Goal: Task Accomplishment & Management: Manage account settings

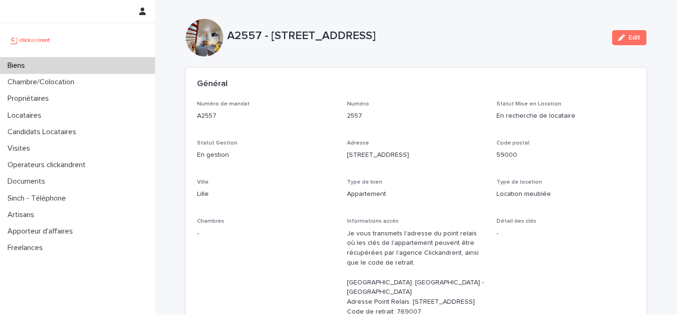
click at [71, 68] on div "Biens" at bounding box center [77, 65] width 155 height 16
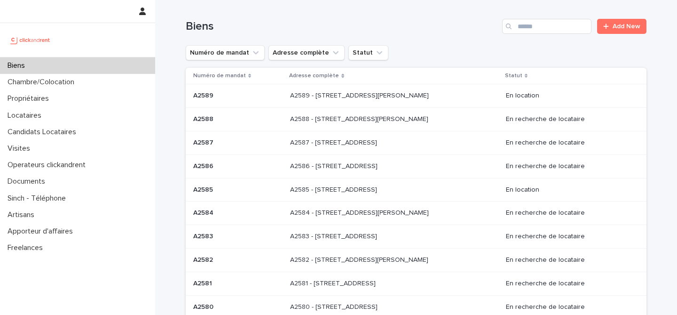
click at [407, 20] on h1 "Biens" at bounding box center [342, 27] width 313 height 14
click at [533, 25] on input "Search" at bounding box center [546, 26] width 89 height 15
paste input "*****"
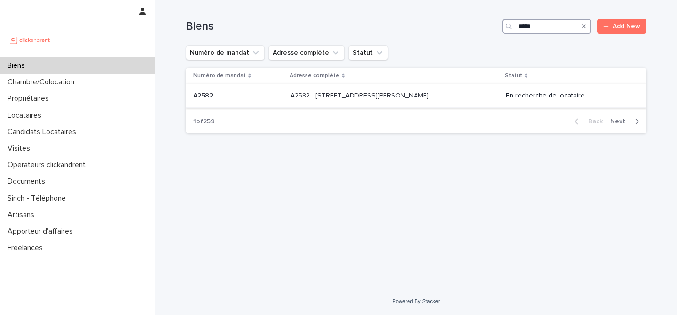
type input "*****"
click at [353, 96] on p "A2582 - [STREET_ADDRESS][PERSON_NAME]" at bounding box center [361, 95] width 140 height 10
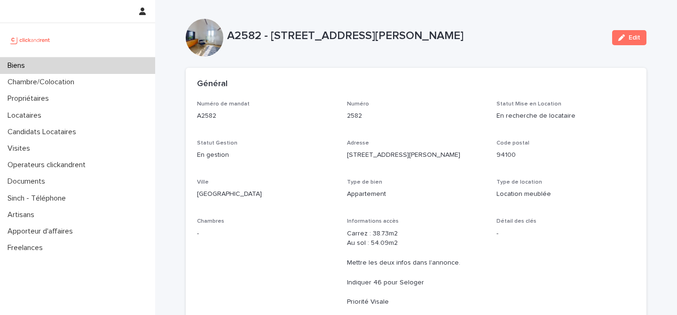
click at [445, 79] on div "Général" at bounding box center [414, 84] width 435 height 10
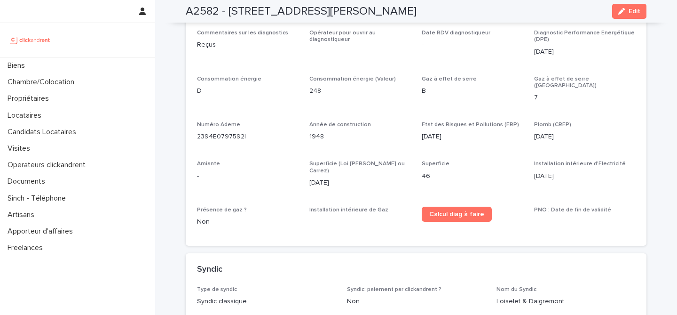
scroll to position [2794, 0]
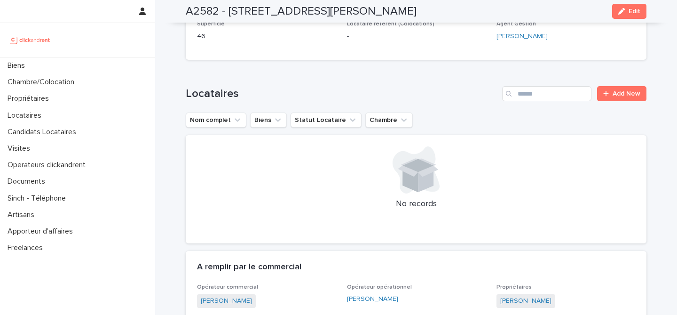
scroll to position [297, 0]
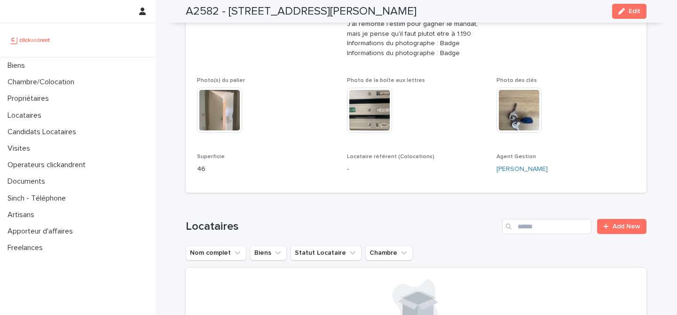
click at [582, 84] on div "Photo des clés This file cannot be opened Download File" at bounding box center [566, 109] width 139 height 65
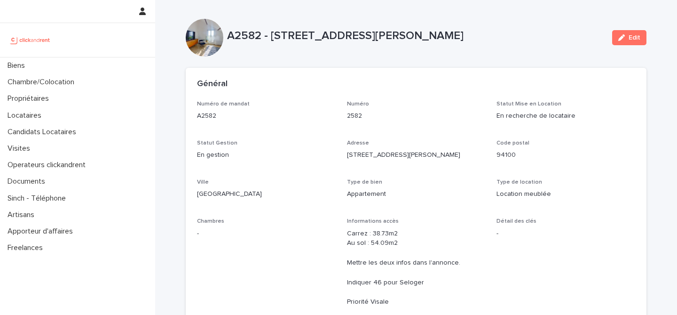
click at [576, 135] on div "Numéro de mandat A2582 Numéro 2582 Statut Mise en Location En recherche de loca…" at bounding box center [416, 290] width 438 height 378
click at [625, 40] on button "Edit" at bounding box center [629, 37] width 34 height 15
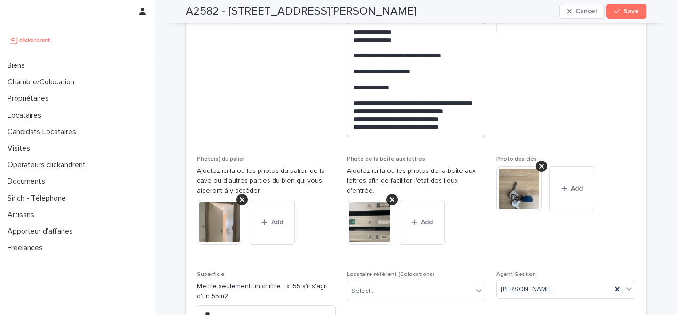
scroll to position [324, 0]
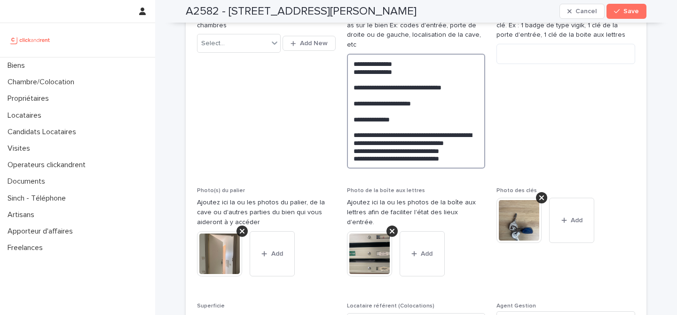
click at [467, 146] on textarea "**********" at bounding box center [416, 111] width 139 height 115
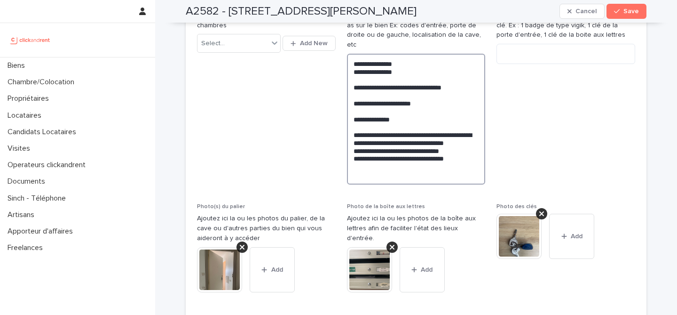
paste textarea "**********"
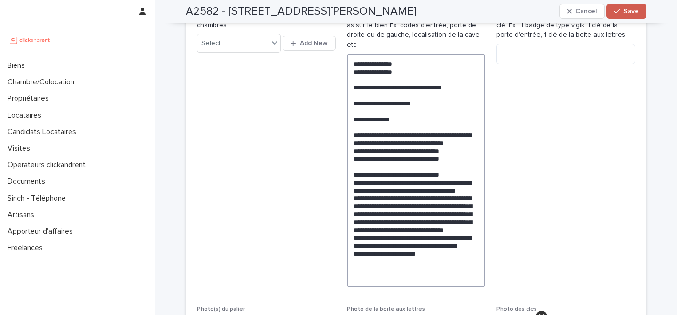
type textarea "**********"
click at [631, 11] on span "Save" at bounding box center [632, 11] width 16 height 7
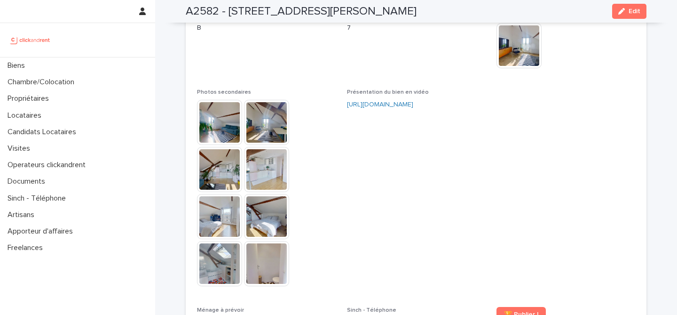
scroll to position [2320, 0]
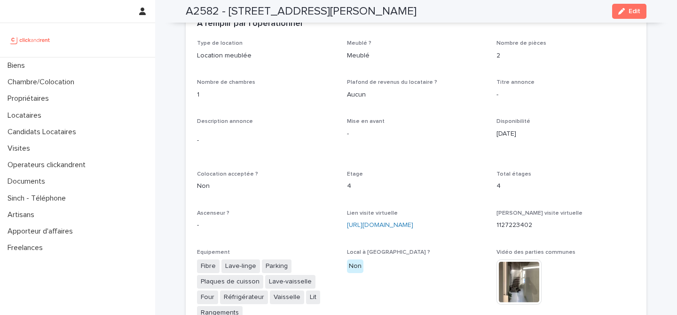
scroll to position [2068, 0]
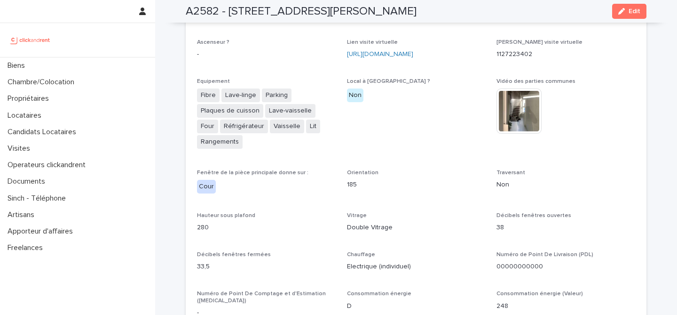
click at [599, 124] on div "Vidéo des parties communes This file cannot be opened Download File" at bounding box center [566, 110] width 139 height 65
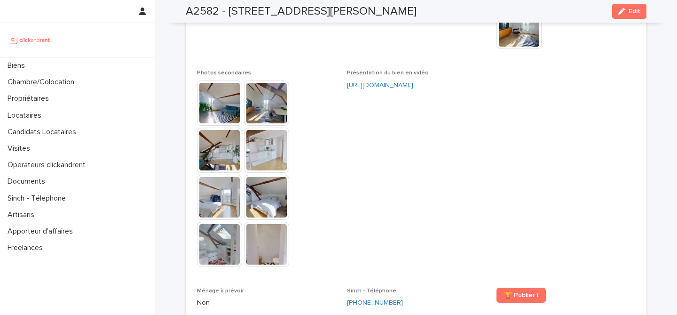
scroll to position [2403, 0]
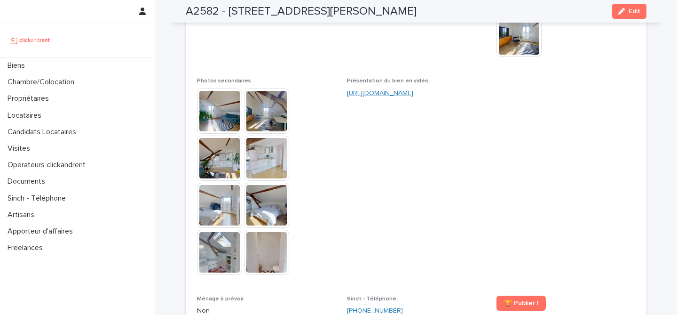
click at [413, 90] on link "[URL][DOMAIN_NAME]" at bounding box center [380, 93] width 66 height 7
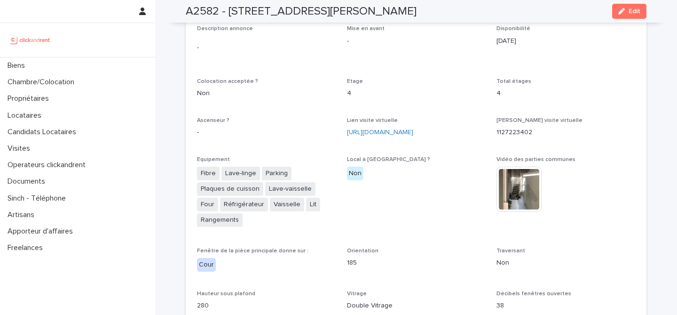
scroll to position [1972, 0]
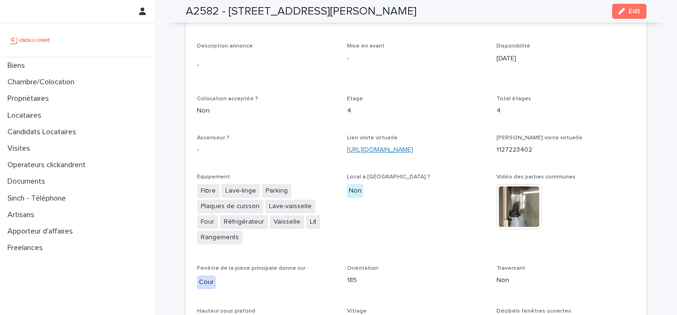
click at [413, 146] on link "[URL][DOMAIN_NAME]" at bounding box center [380, 149] width 66 height 7
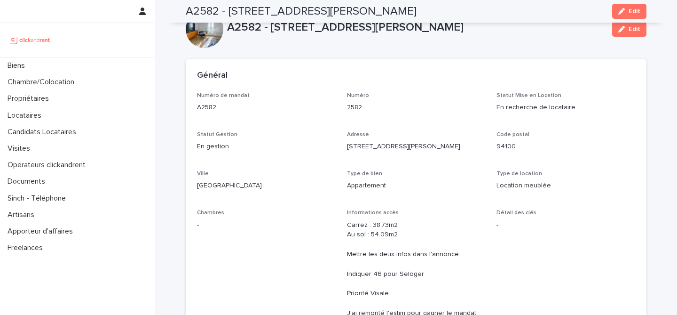
scroll to position [0, 0]
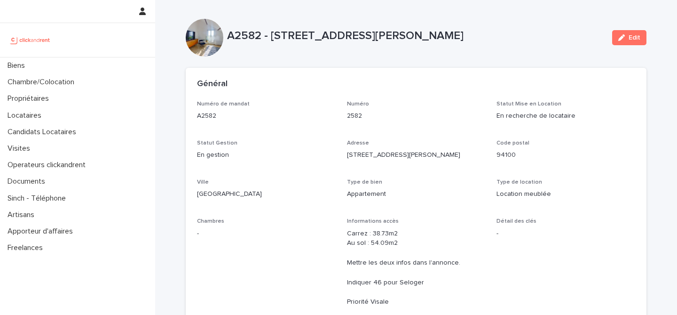
click at [411, 71] on div "Général" at bounding box center [416, 84] width 461 height 33
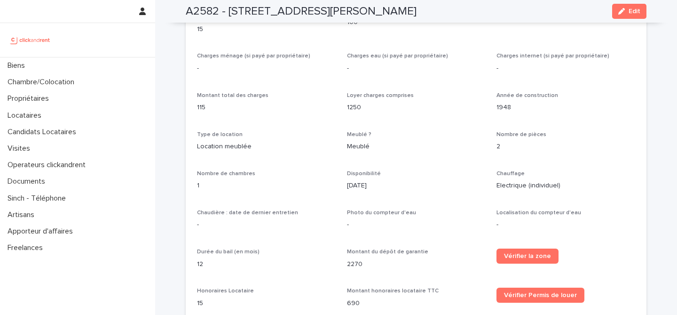
click at [539, 103] on p "1948" at bounding box center [566, 108] width 139 height 10
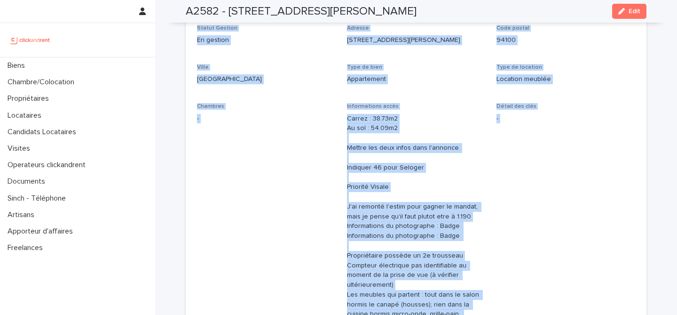
scroll to position [0, 0]
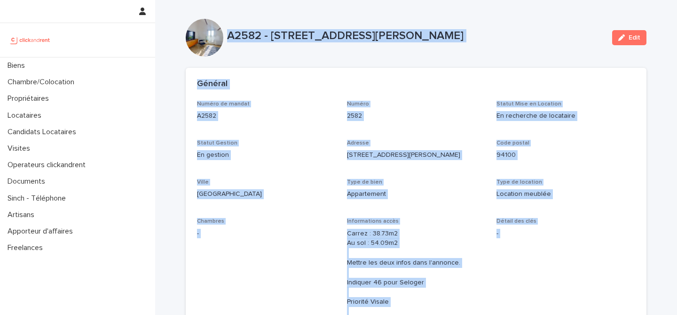
drag, startPoint x: 283, startPoint y: 214, endPoint x: 223, endPoint y: 29, distance: 194.7
copy div "A2582 - 12 avenue Charles VII, Saint-Maur-des-Fossés 94100 Edit Sorry, there wa…"
click at [573, 150] on p "94100" at bounding box center [566, 155] width 139 height 10
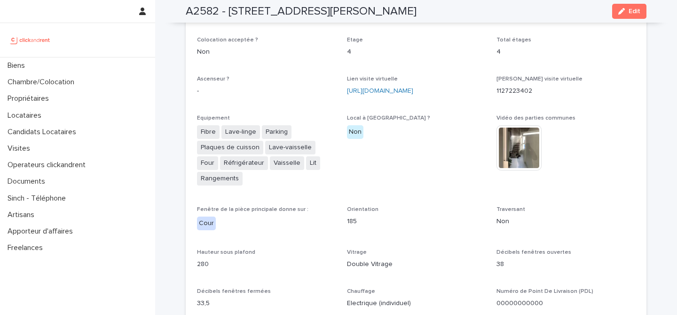
scroll to position [2059, 0]
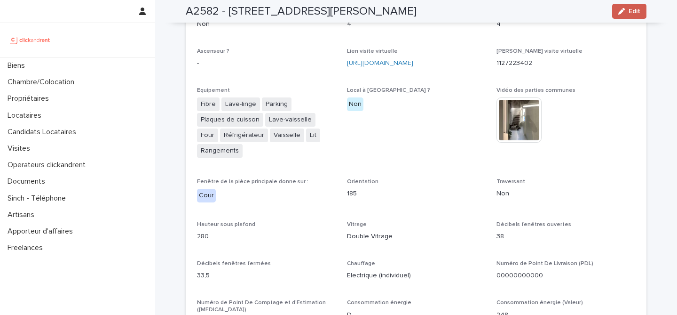
click at [632, 4] on button "Edit" at bounding box center [629, 11] width 34 height 15
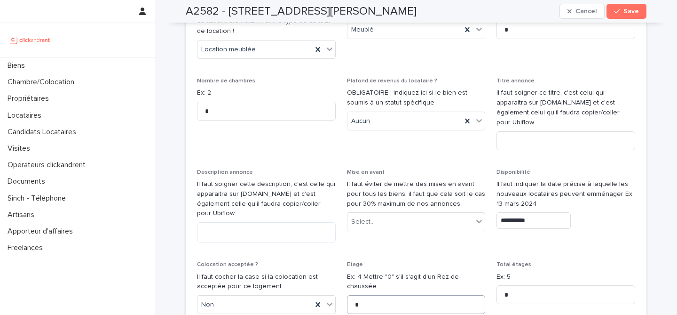
scroll to position [2902, 0]
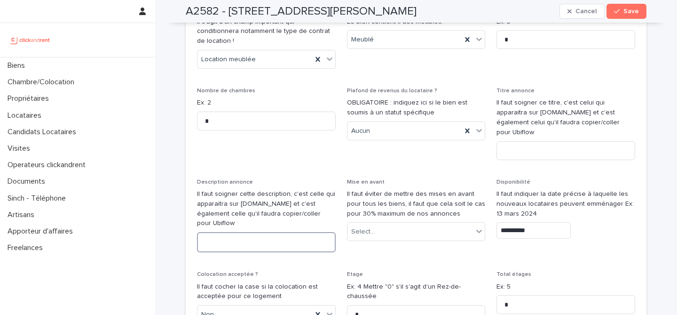
click at [267, 232] on textarea at bounding box center [266, 242] width 139 height 20
paste textarea "**********"
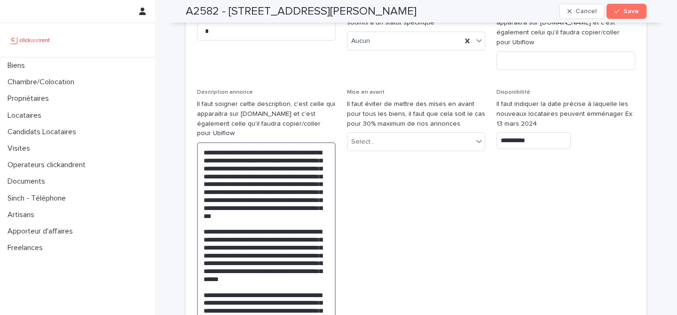
type textarea "**********"
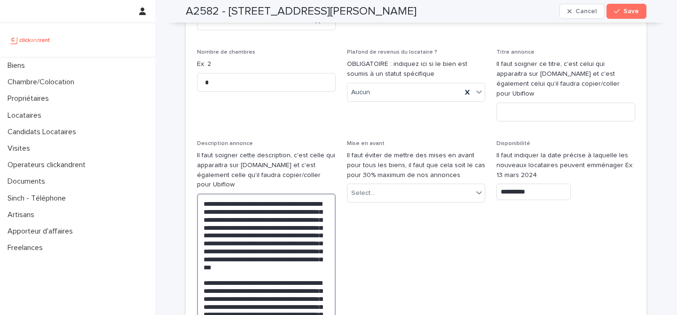
scroll to position [2895, 0]
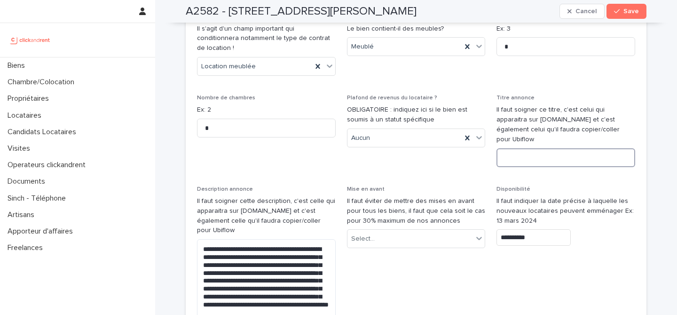
click at [534, 148] on input at bounding box center [566, 157] width 139 height 19
paste input "**********"
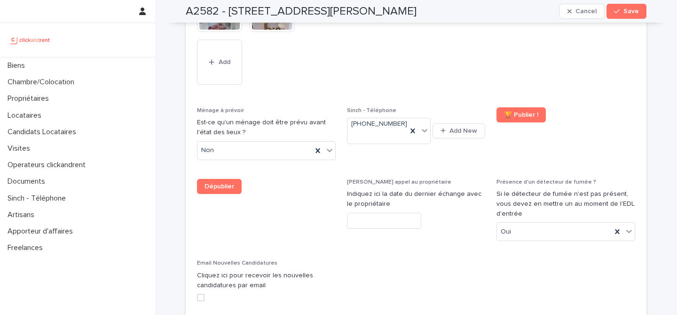
scroll to position [4324, 0]
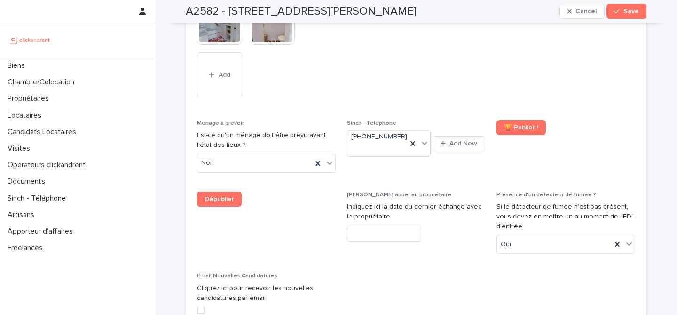
type input "**********"
click at [510, 8] on div "A2582 - 12 avenue Charles VII, Saint-Maur-des-Fossés 94100 Cancel Save" at bounding box center [416, 11] width 461 height 23
click at [620, 12] on div "button" at bounding box center [618, 11] width 9 height 7
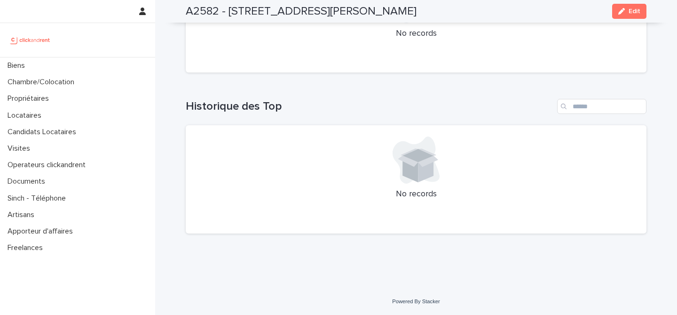
scroll to position [3856, 0]
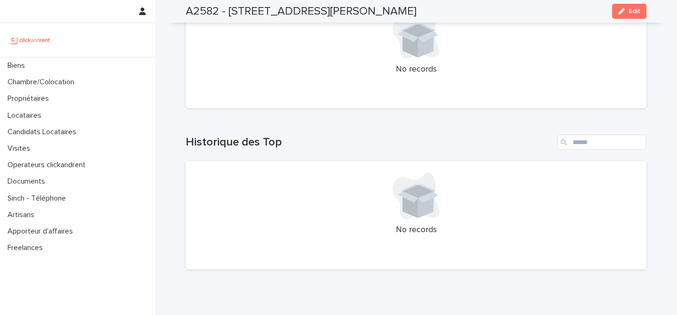
click at [507, 116] on div "Loading... Saving… Historique des Top No records" at bounding box center [416, 196] width 461 height 161
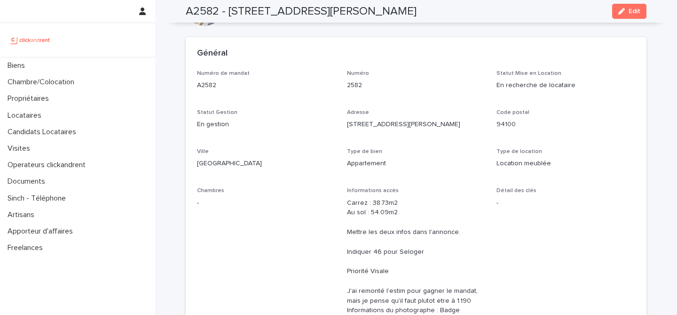
scroll to position [0, 0]
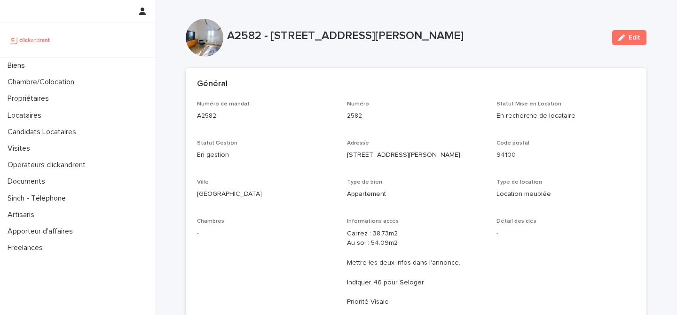
click at [436, 84] on div "Général" at bounding box center [414, 84] width 435 height 10
click at [584, 73] on div "Général" at bounding box center [416, 84] width 461 height 33
click at [439, 80] on div "Général" at bounding box center [414, 84] width 435 height 10
click at [617, 98] on div "Général" at bounding box center [416, 84] width 461 height 33
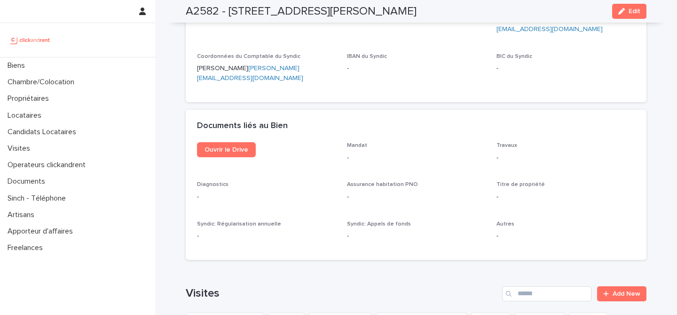
scroll to position [3598, 0]
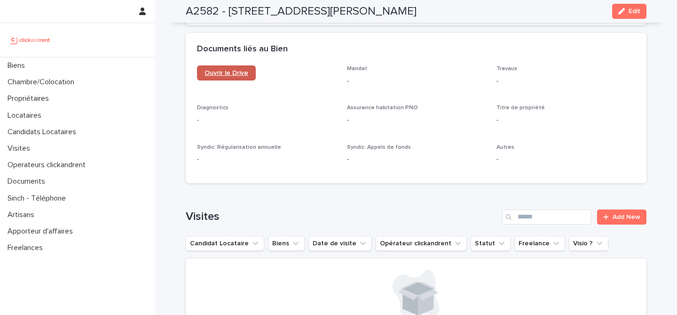
click at [226, 70] on span "Ouvrir le Drive" at bounding box center [227, 73] width 44 height 7
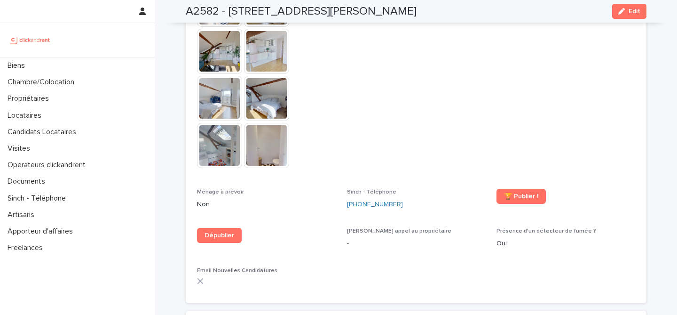
scroll to position [2690, 0]
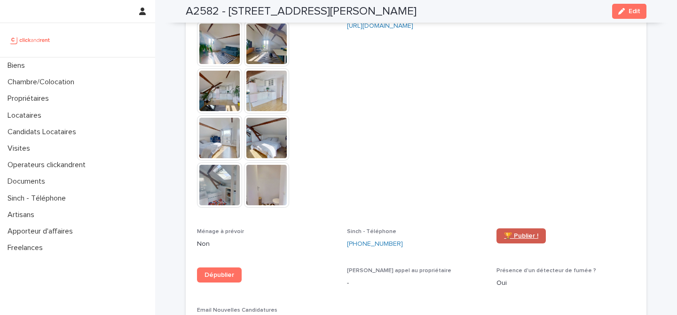
click at [514, 232] on span "🏆 Publier !" at bounding box center [521, 235] width 34 height 7
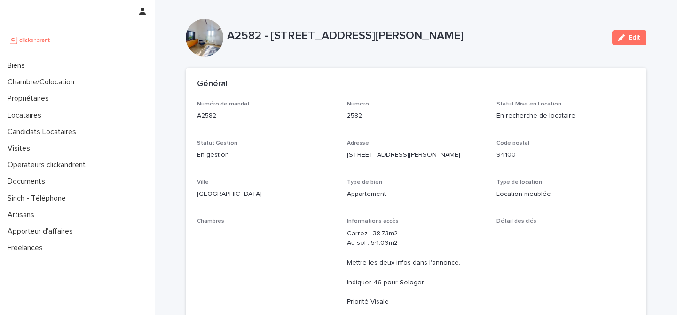
scroll to position [305, 0]
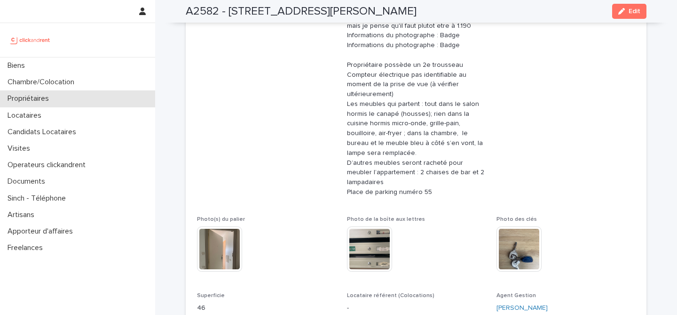
click at [40, 100] on p "Propriétaires" at bounding box center [30, 98] width 53 height 9
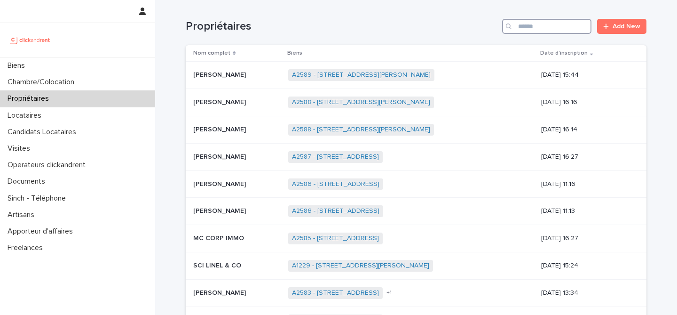
click at [528, 26] on input "Search" at bounding box center [546, 26] width 89 height 15
paste input "**********"
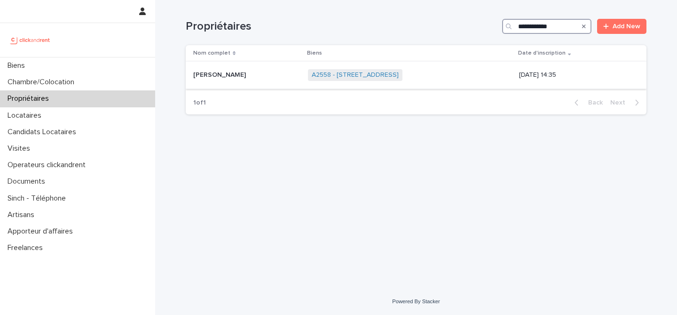
type input "**********"
click at [232, 75] on p "Olga Budaeva" at bounding box center [220, 74] width 55 height 10
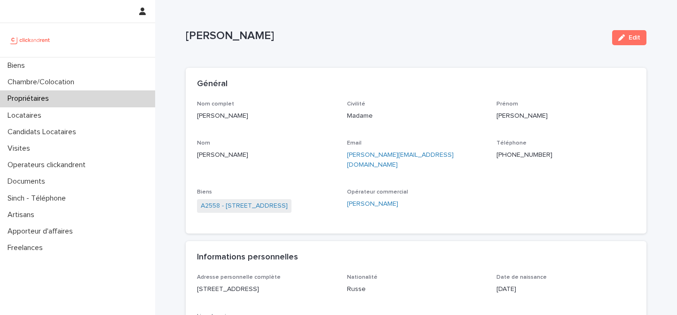
click at [615, 101] on p "Prénom" at bounding box center [566, 104] width 139 height 7
click at [596, 167] on div "Téléphone +41775347578" at bounding box center [566, 154] width 139 height 28
click at [511, 204] on div "Nom complet Olga Budaeva Civilité Madame Prénom Olga Nom Budaeva Email charlie.…" at bounding box center [416, 161] width 438 height 121
click at [269, 201] on link "A2558 - 44 Rue du Faubourg Saint-Denis, Paris 75010" at bounding box center [244, 206] width 87 height 10
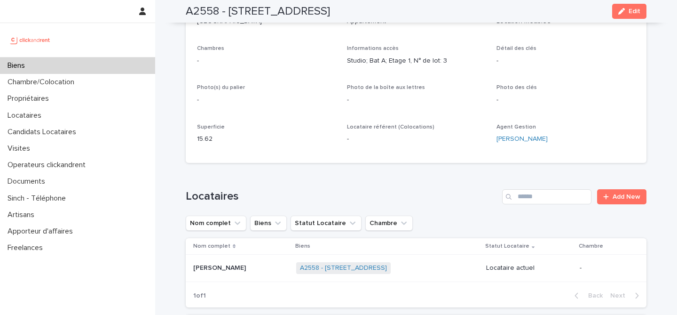
scroll to position [248, 0]
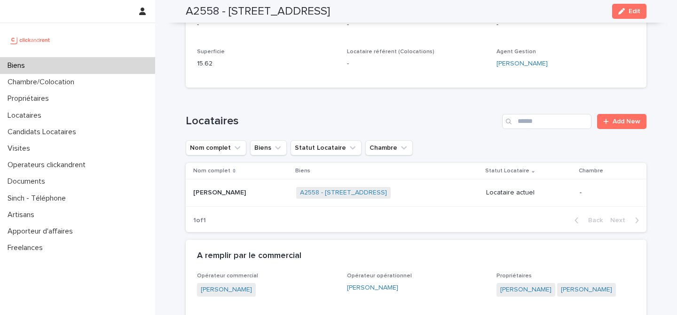
click at [215, 191] on p "Amaury Robin" at bounding box center [220, 192] width 55 height 10
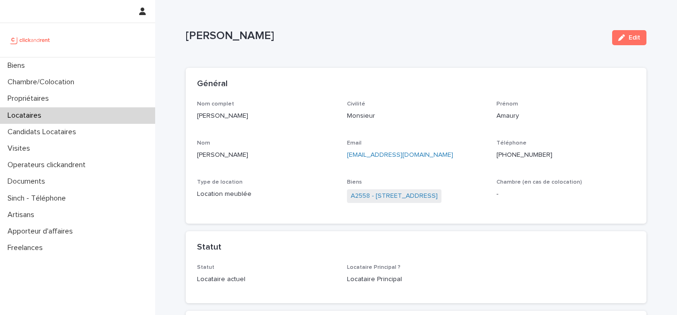
click at [523, 154] on ringoverc2c-number-84e06f14122c "+33651985028" at bounding box center [525, 154] width 56 height 7
click at [548, 79] on div "Général" at bounding box center [414, 84] width 435 height 10
click at [486, 81] on div "Général" at bounding box center [414, 84] width 435 height 10
drag, startPoint x: 591, startPoint y: 96, endPoint x: 584, endPoint y: 96, distance: 6.6
click at [588, 96] on div "Général" at bounding box center [416, 84] width 461 height 33
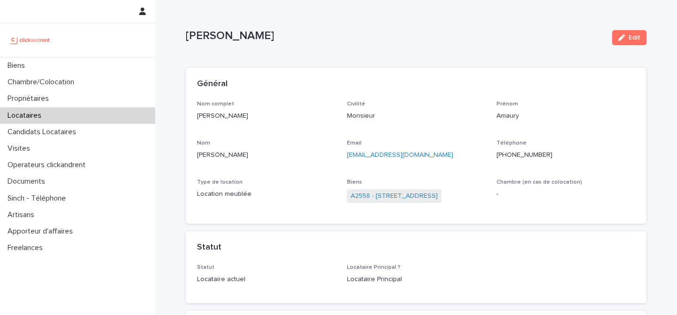
click at [460, 51] on div "Amaury Robin Edit" at bounding box center [416, 38] width 461 height 38
click at [441, 82] on div "Général" at bounding box center [414, 84] width 435 height 10
click at [445, 69] on div "Général" at bounding box center [416, 84] width 461 height 33
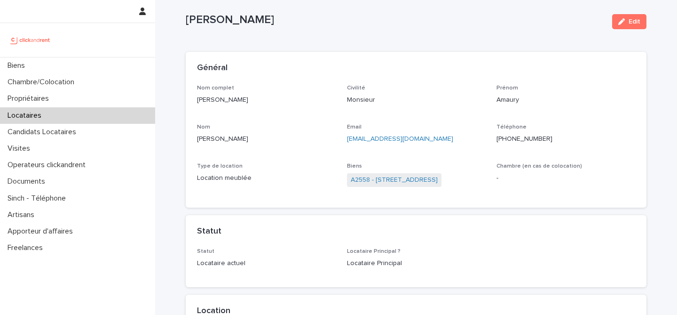
scroll to position [17, 0]
click at [573, 97] on p "Amaury" at bounding box center [566, 99] width 139 height 10
click at [427, 55] on div "Général" at bounding box center [416, 66] width 461 height 33
click at [412, 178] on link "A2558 - 44 Rue du Faubourg Saint-Denis, Paris 75010" at bounding box center [394, 179] width 87 height 10
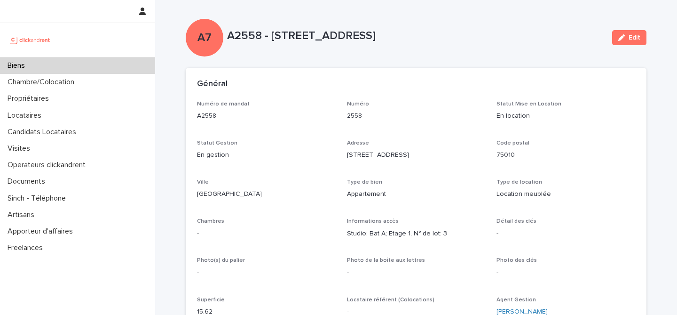
click at [418, 103] on p "Numéro" at bounding box center [416, 104] width 139 height 7
click at [534, 33] on p "A2558 - 44 Rue du Faubourg Saint-Denis, Paris 75010" at bounding box center [416, 36] width 378 height 14
click at [612, 127] on div "Statut Mise en Location En location" at bounding box center [566, 115] width 139 height 28
click at [533, 31] on p "A2558 - 44 Rue du Faubourg Saint-Denis, Paris 75010" at bounding box center [416, 36] width 378 height 14
drag, startPoint x: 546, startPoint y: 76, endPoint x: 543, endPoint y: 114, distance: 38.7
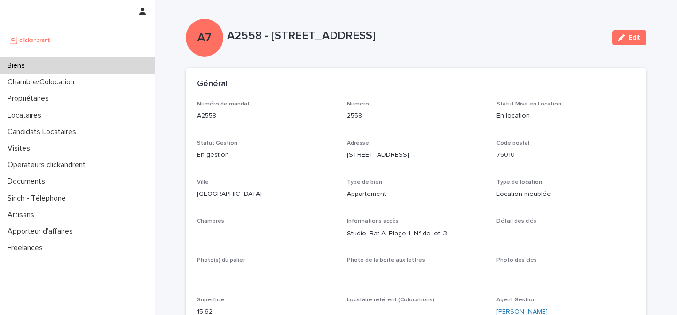
click at [546, 76] on div "Général" at bounding box center [416, 84] width 461 height 33
click at [487, 107] on div "Numéro de mandat A2558 Numéro 2558 Statut Mise en Location En location Statut G…" at bounding box center [416, 212] width 438 height 223
click at [426, 87] on div "Général" at bounding box center [414, 84] width 435 height 10
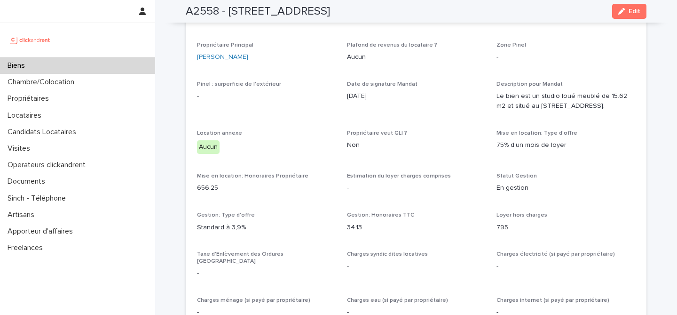
scroll to position [324, 0]
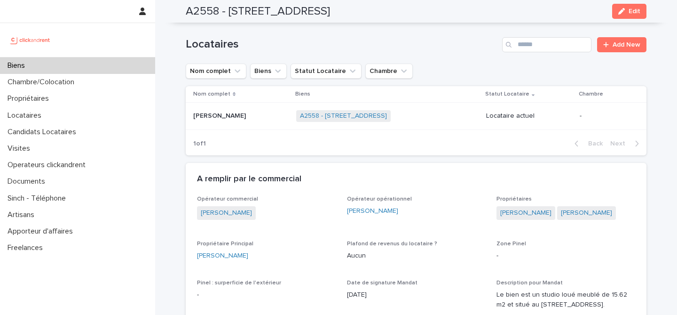
click at [364, 145] on div "1 of 1 Back Next" at bounding box center [416, 144] width 461 height 24
click at [230, 115] on p "Amaury Robin" at bounding box center [220, 115] width 55 height 10
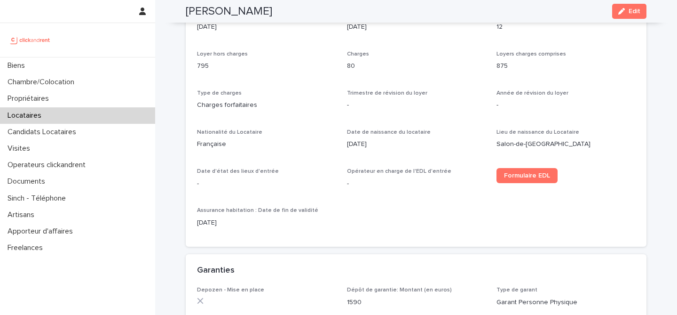
scroll to position [341, 0]
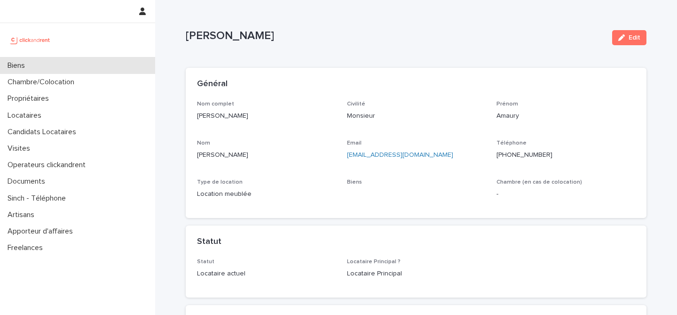
click at [43, 68] on div "Biens" at bounding box center [77, 65] width 155 height 16
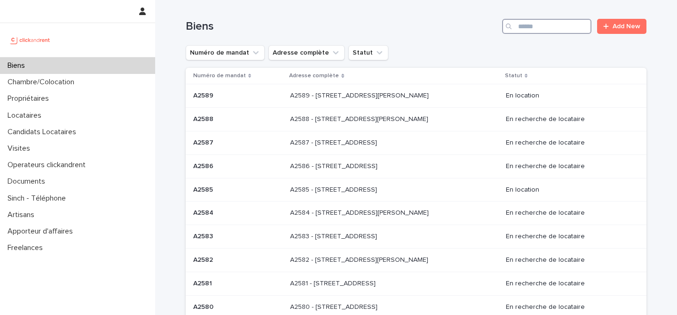
click at [526, 26] on input "Search" at bounding box center [546, 26] width 89 height 15
type input "*****"
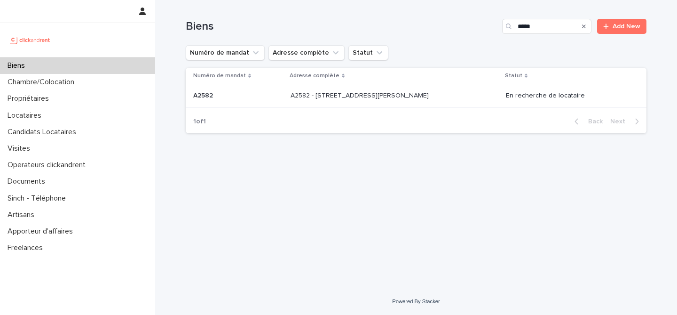
click at [370, 103] on div "A2582 - 12 avenue Charles VII, Saint-Maur-des-Fossés 94100 A2582 - 12 avenue Ch…" at bounding box center [395, 96] width 208 height 16
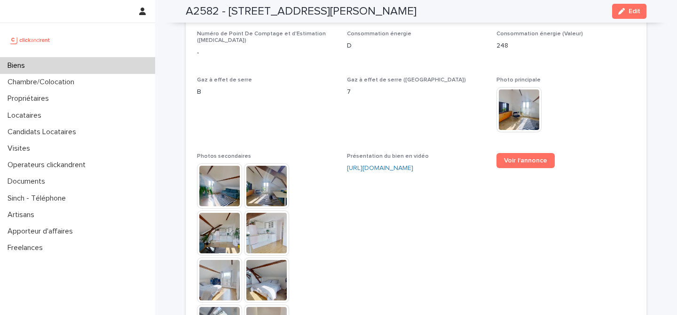
scroll to position [2553, 0]
